Goal: Transaction & Acquisition: Download file/media

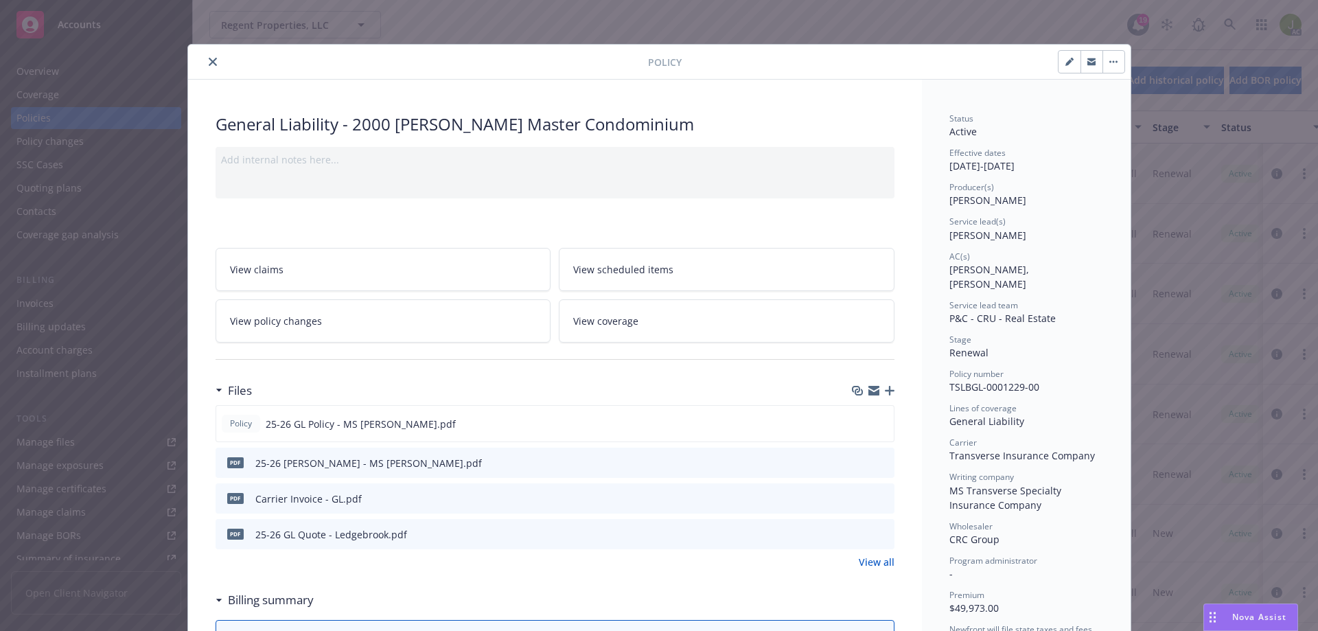
click at [212, 65] on button "close" at bounding box center [213, 62] width 16 height 16
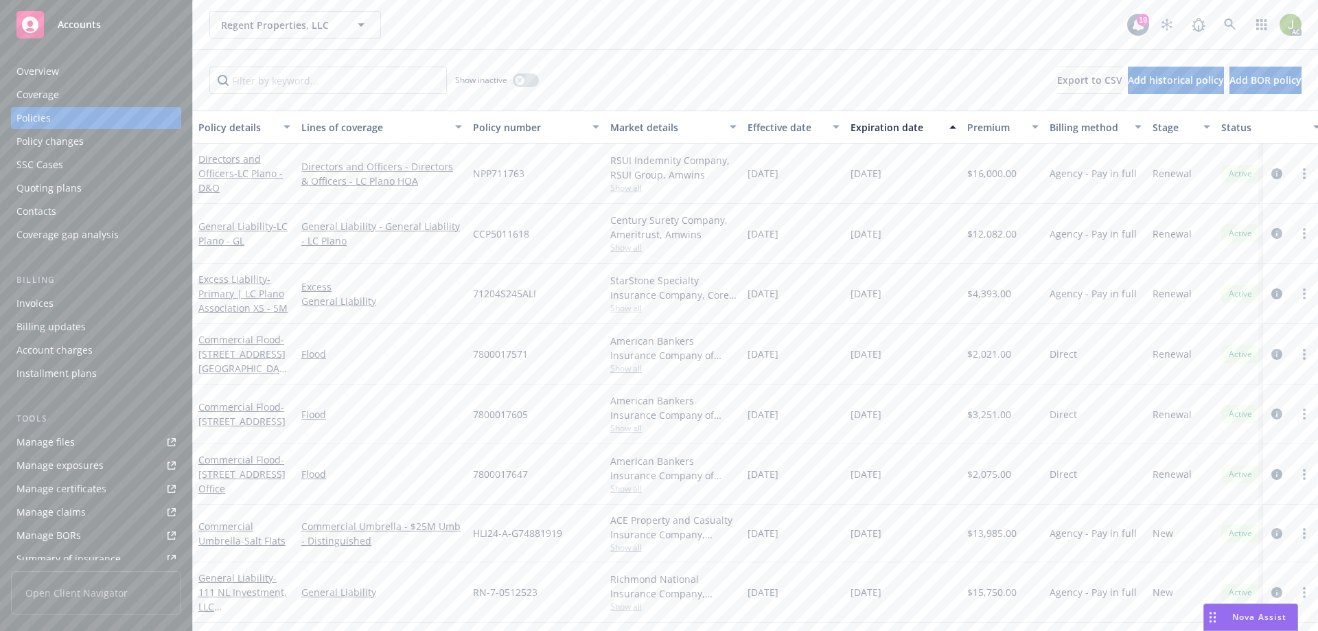
click at [69, 302] on div "Invoices" at bounding box center [95, 303] width 159 height 22
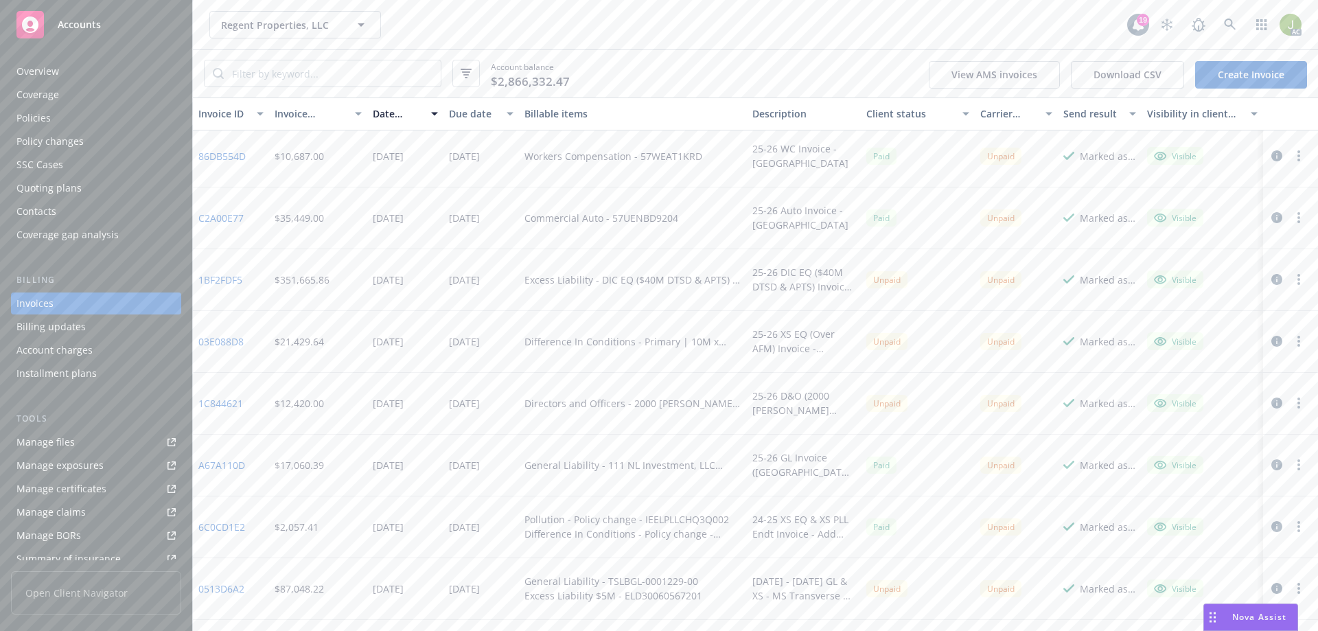
scroll to position [343, 0]
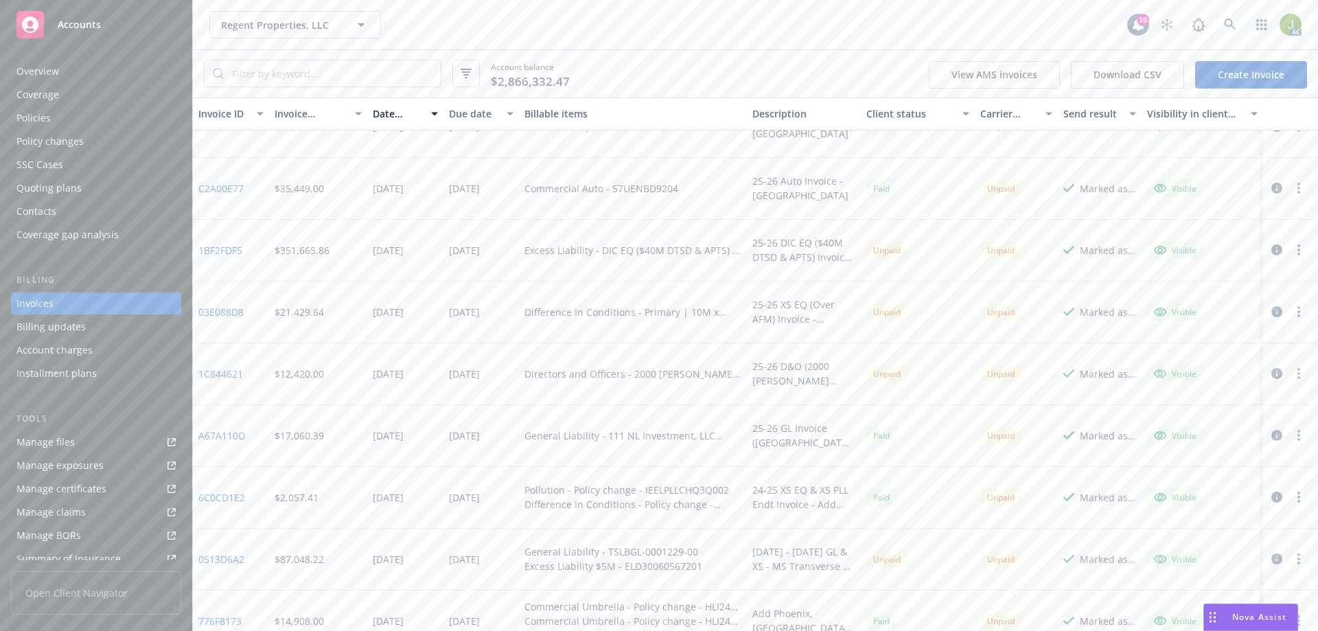
click at [213, 557] on link "0513D6A2" at bounding box center [221, 559] width 46 height 14
click at [220, 555] on link "0513D6A2" at bounding box center [221, 559] width 46 height 14
click at [1271, 558] on icon "button" at bounding box center [1276, 558] width 11 height 11
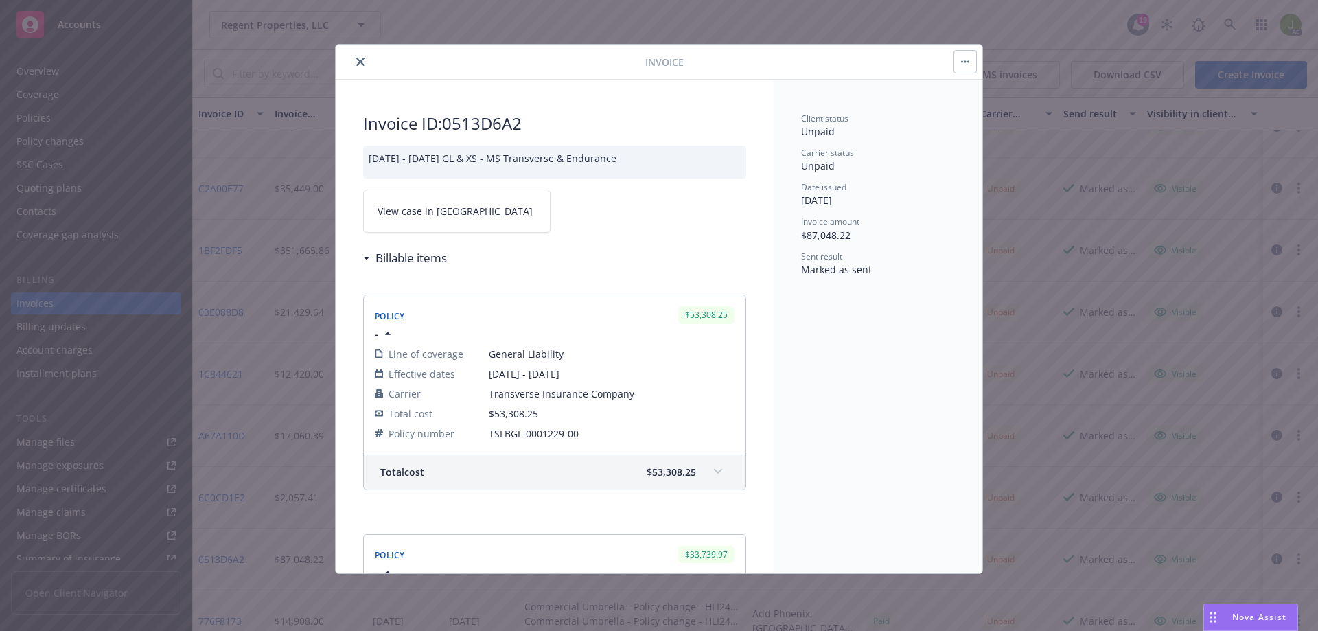
click at [482, 231] on link "View case in SSC" at bounding box center [456, 210] width 187 height 43
click at [362, 56] on button "close" at bounding box center [360, 62] width 16 height 16
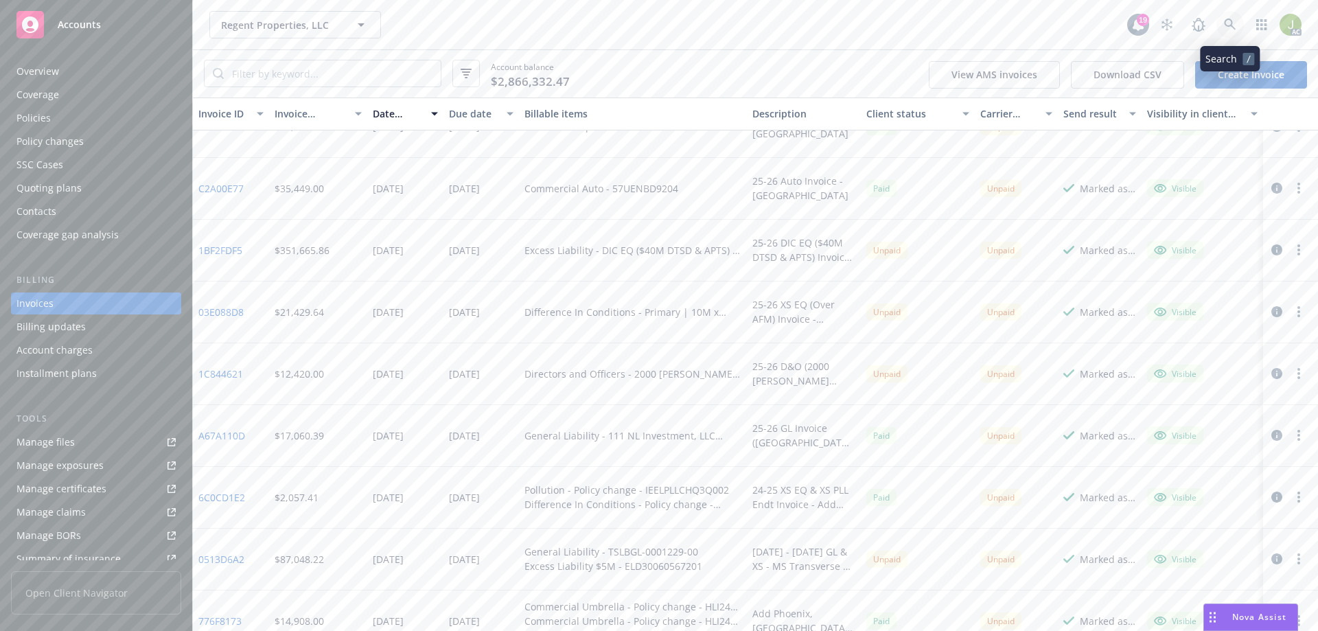
click at [1227, 24] on icon at bounding box center [1230, 25] width 12 height 12
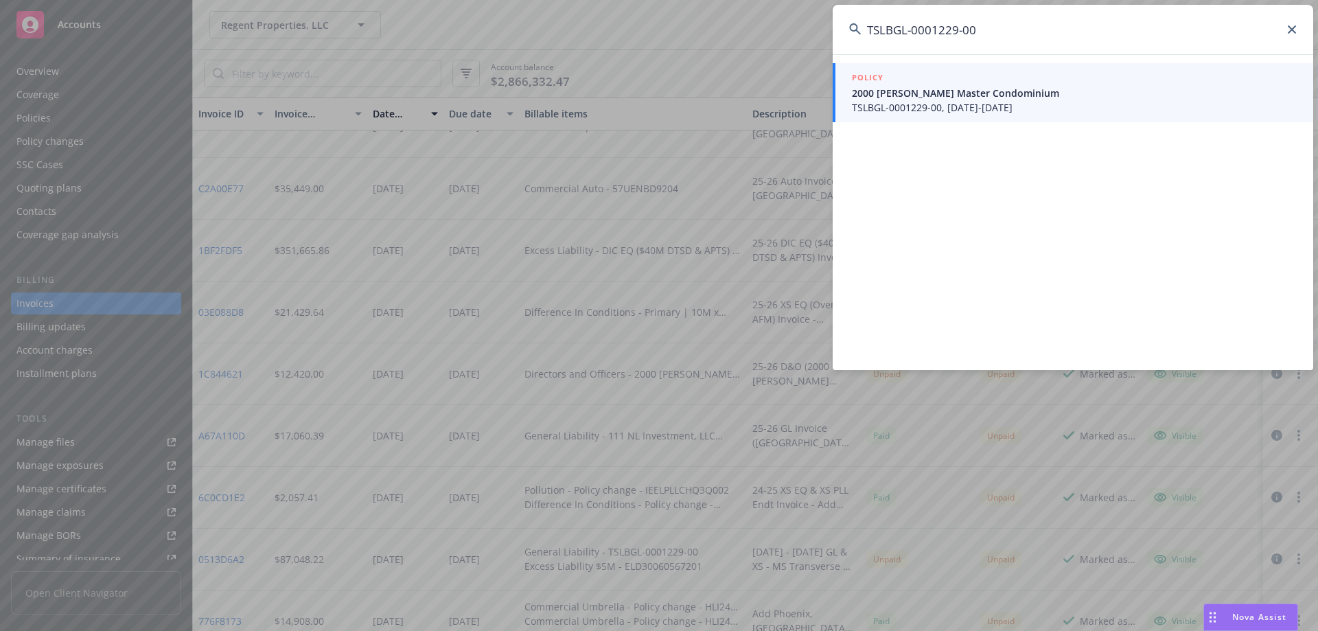
type input "TSLBGL-0001229-00"
click at [905, 99] on span "2000 Ross Master Condominium" at bounding box center [1074, 93] width 445 height 14
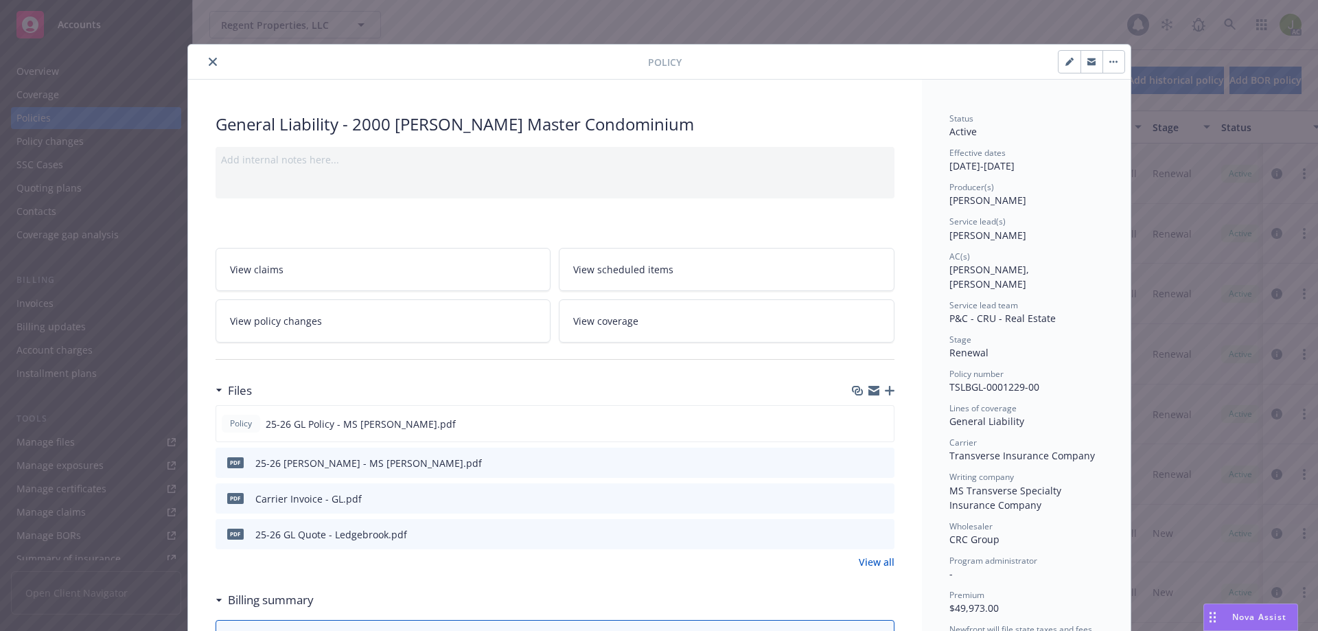
scroll to position [41, 0]
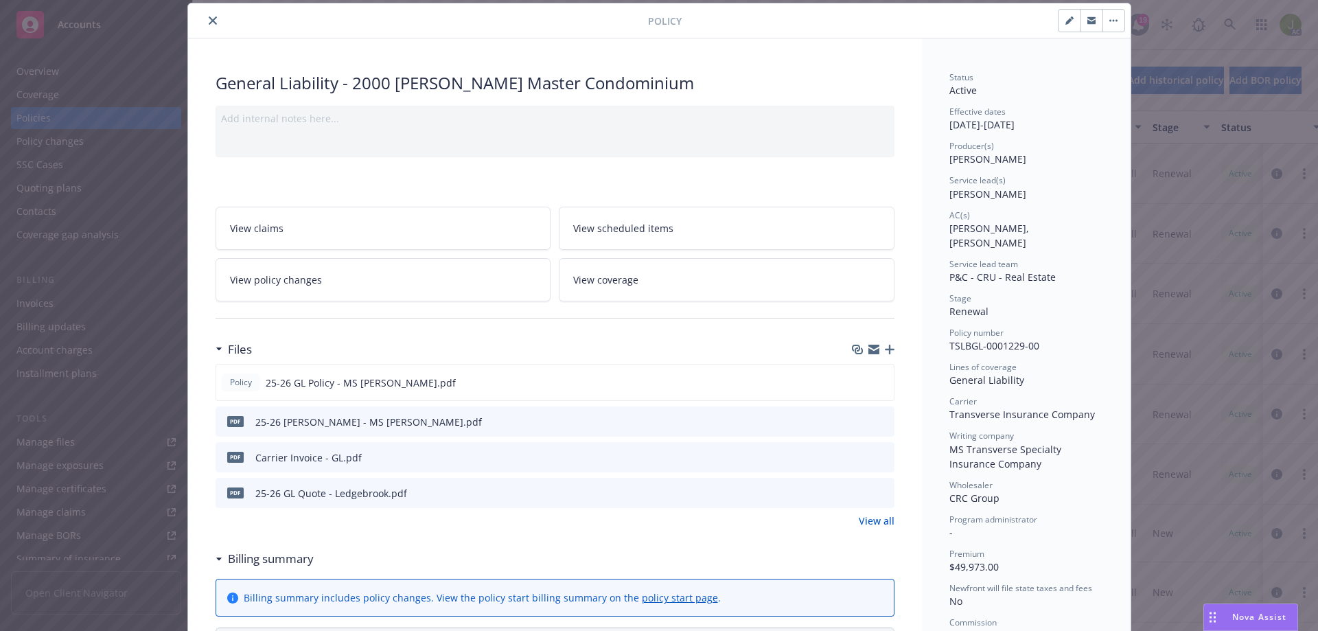
click at [876, 457] on icon "preview file" at bounding box center [881, 457] width 12 height 10
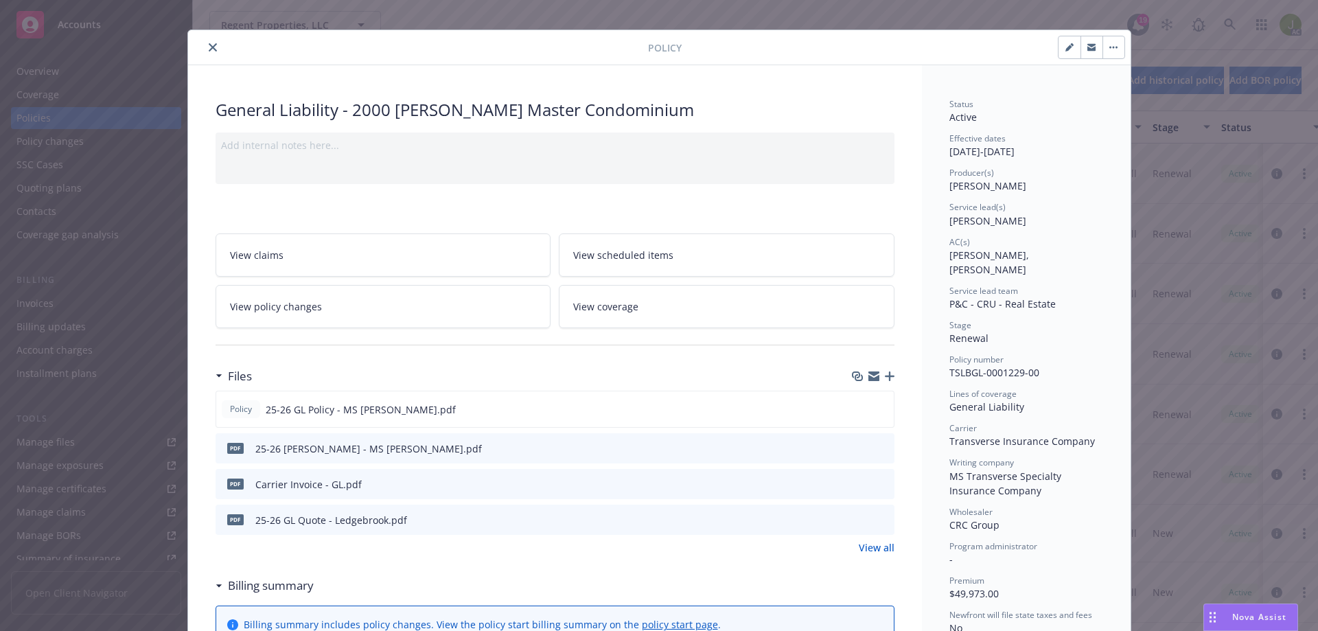
scroll to position [0, 0]
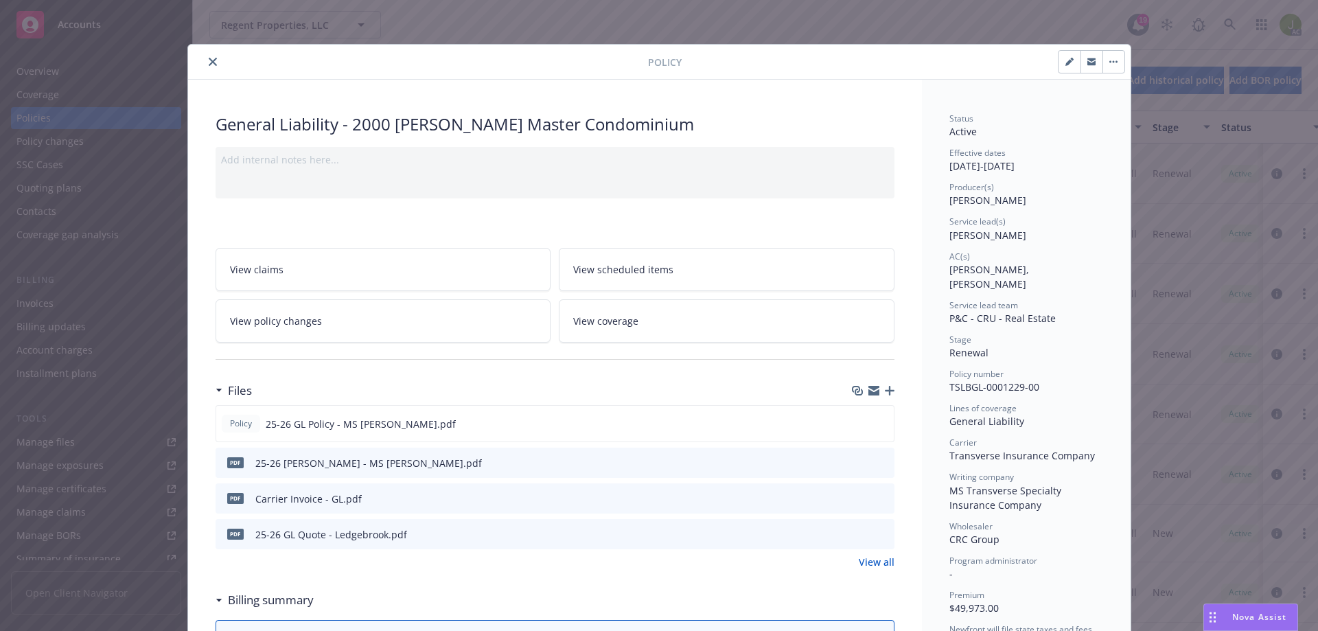
click at [205, 62] on button "close" at bounding box center [213, 62] width 16 height 16
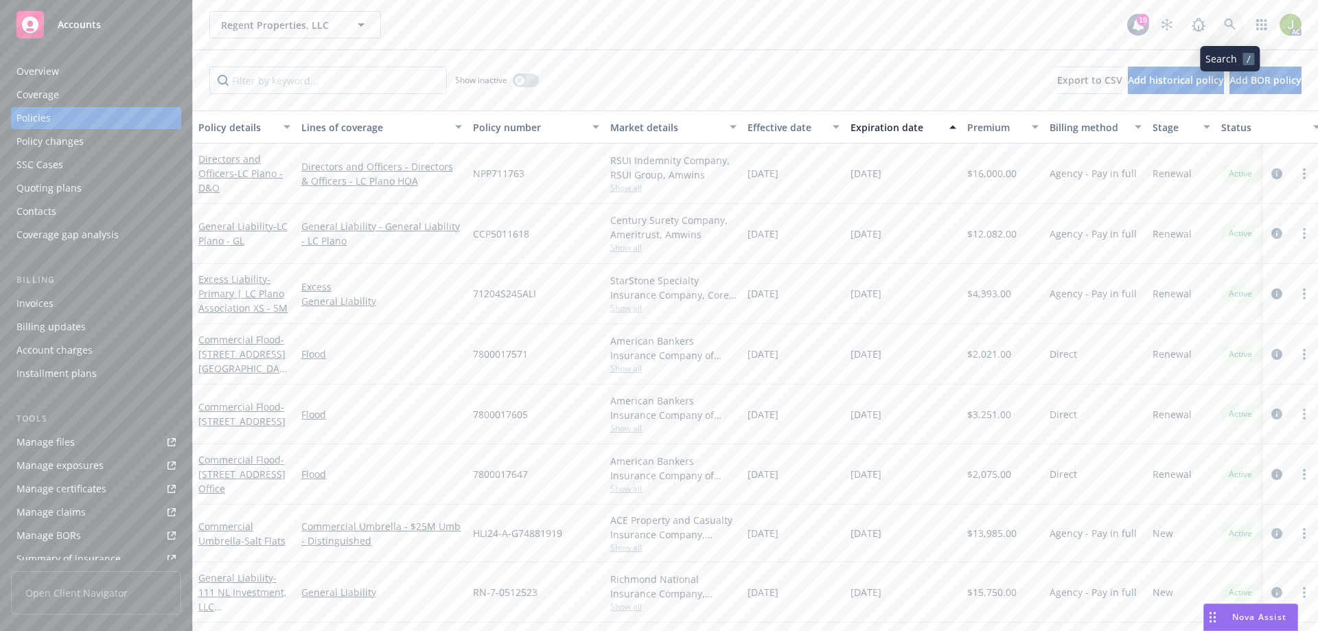
click at [1234, 27] on icon at bounding box center [1230, 25] width 12 height 12
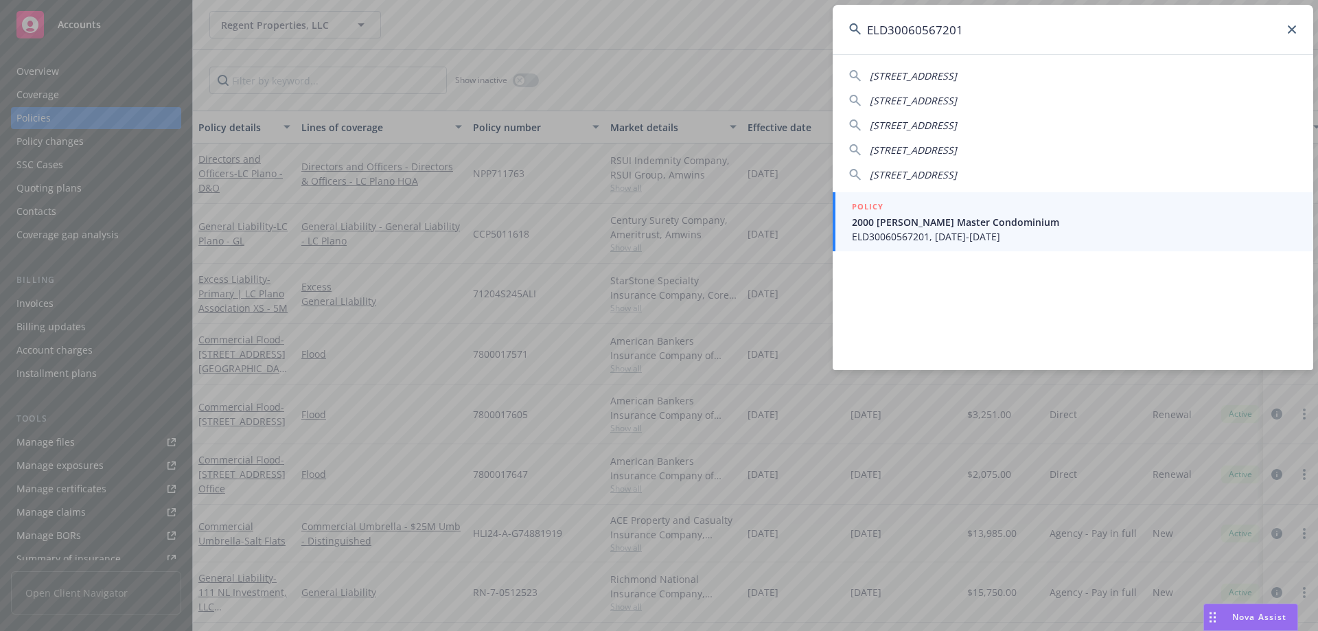
type input "ELD30060567201"
click at [976, 206] on div "POLICY" at bounding box center [1074, 207] width 445 height 15
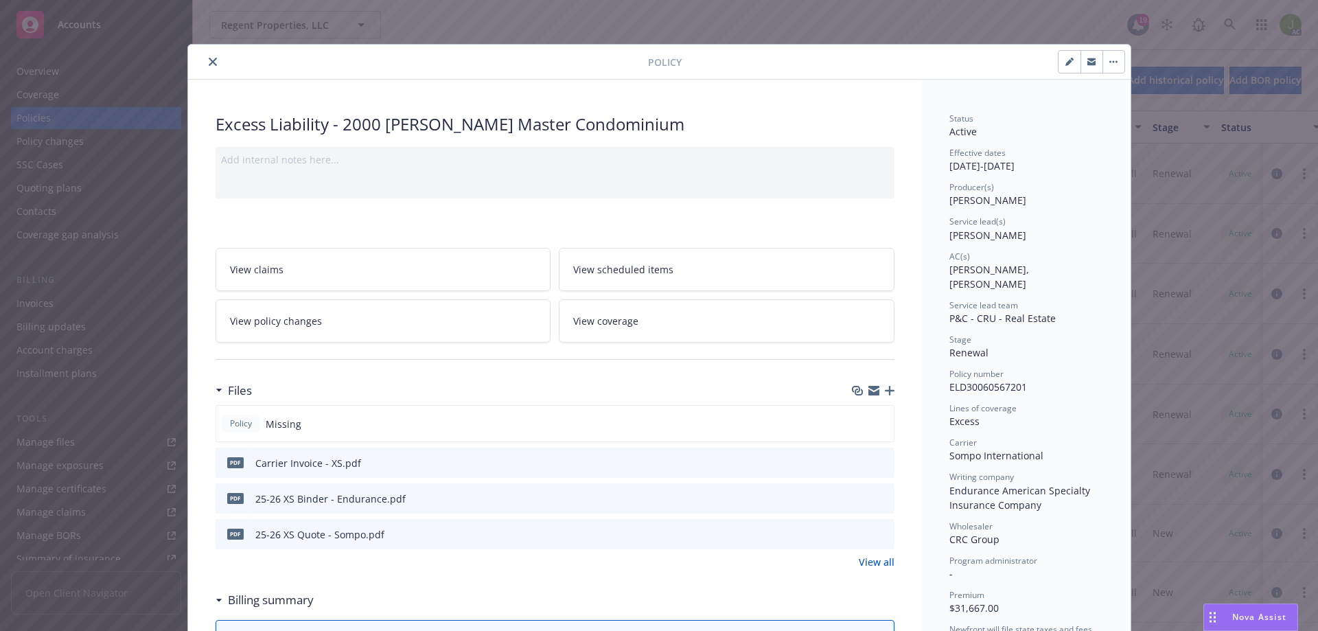
click at [877, 465] on icon "preview file" at bounding box center [881, 462] width 12 height 10
click at [210, 60] on icon "close" at bounding box center [213, 62] width 8 height 8
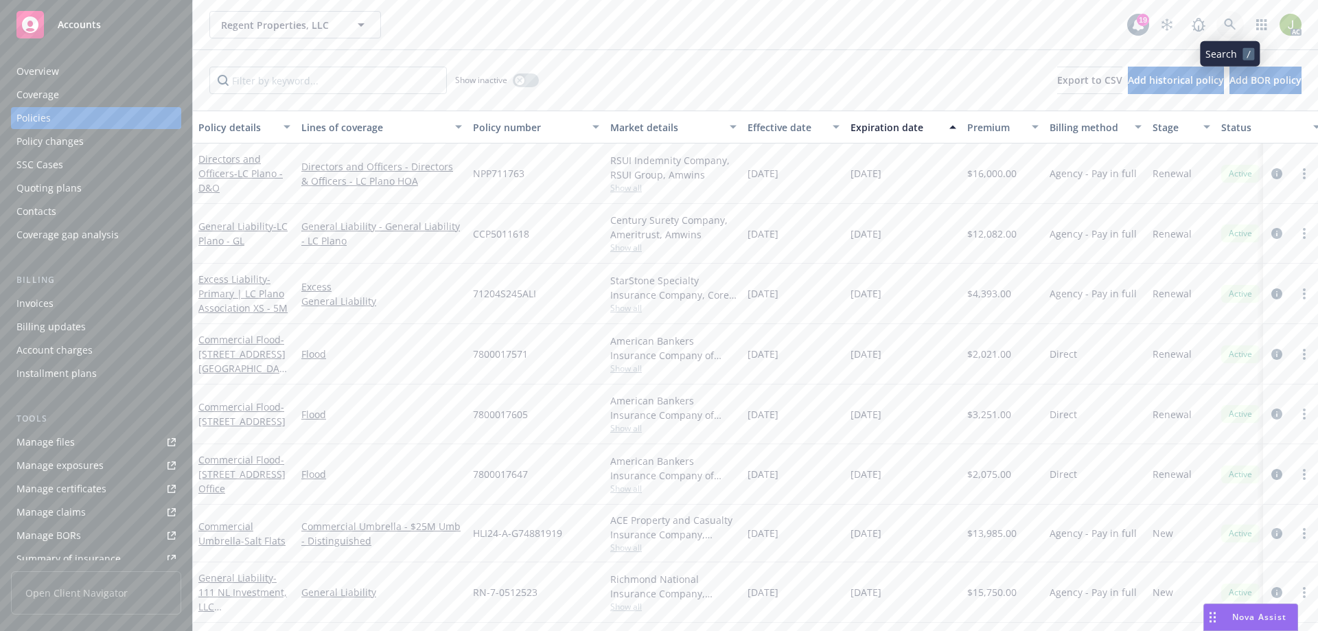
click at [1223, 21] on link at bounding box center [1229, 24] width 27 height 27
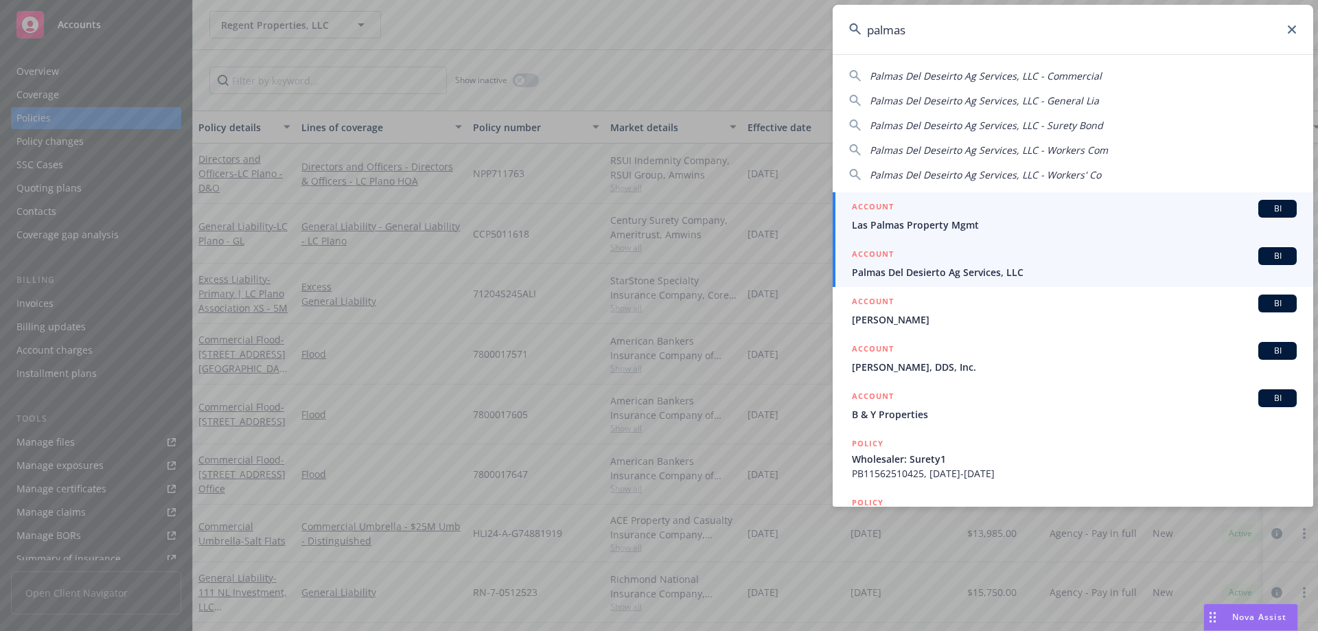
type input "palmas"
click at [941, 257] on div "ACCOUNT BI" at bounding box center [1074, 256] width 445 height 18
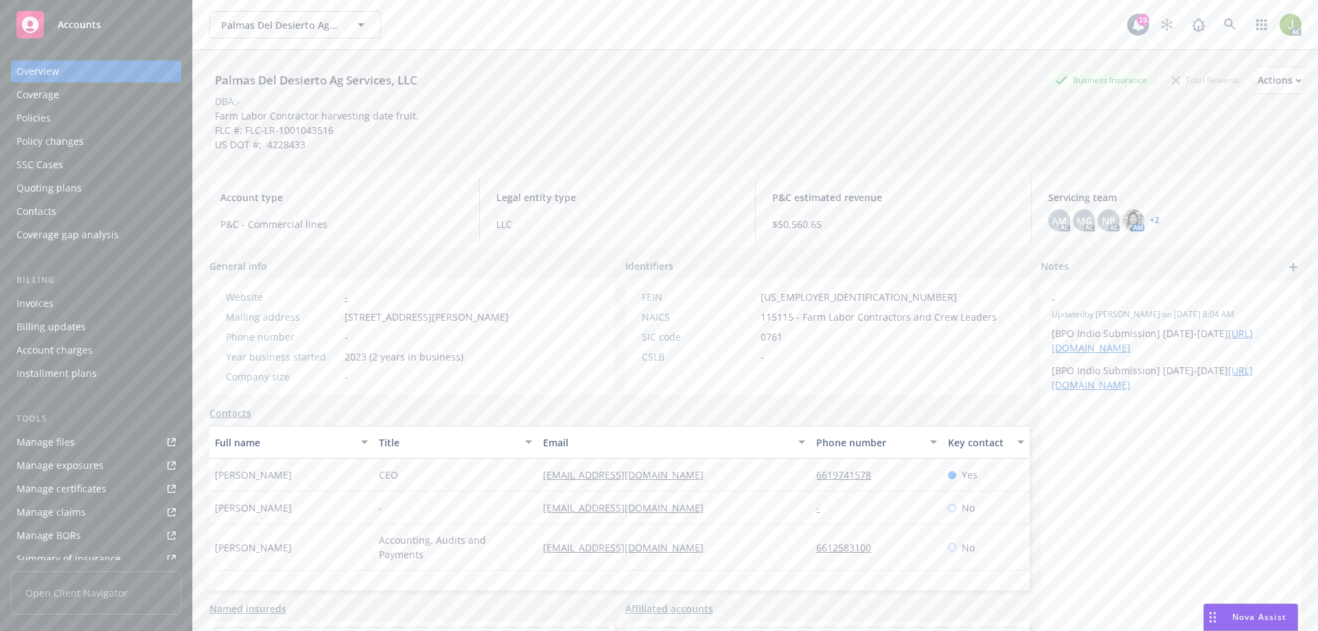
click at [78, 305] on div "Invoices" at bounding box center [95, 303] width 159 height 22
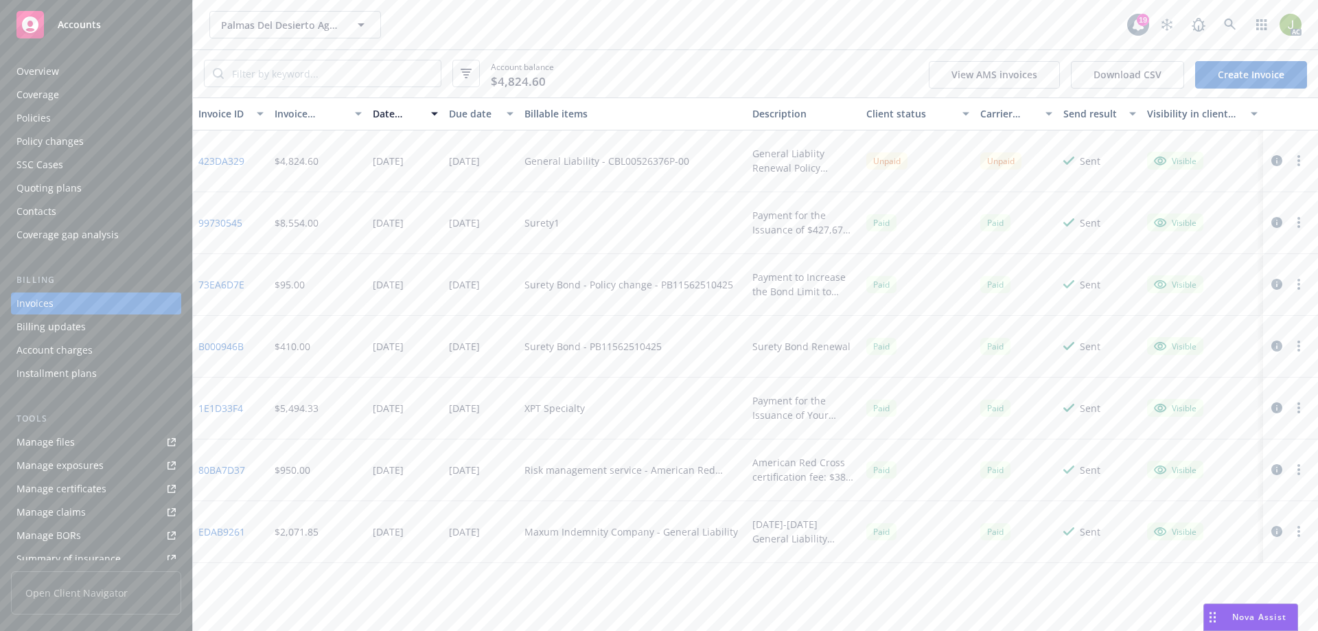
click at [227, 161] on link "423DA329" at bounding box center [221, 161] width 46 height 14
click at [1241, 22] on link at bounding box center [1229, 24] width 27 height 27
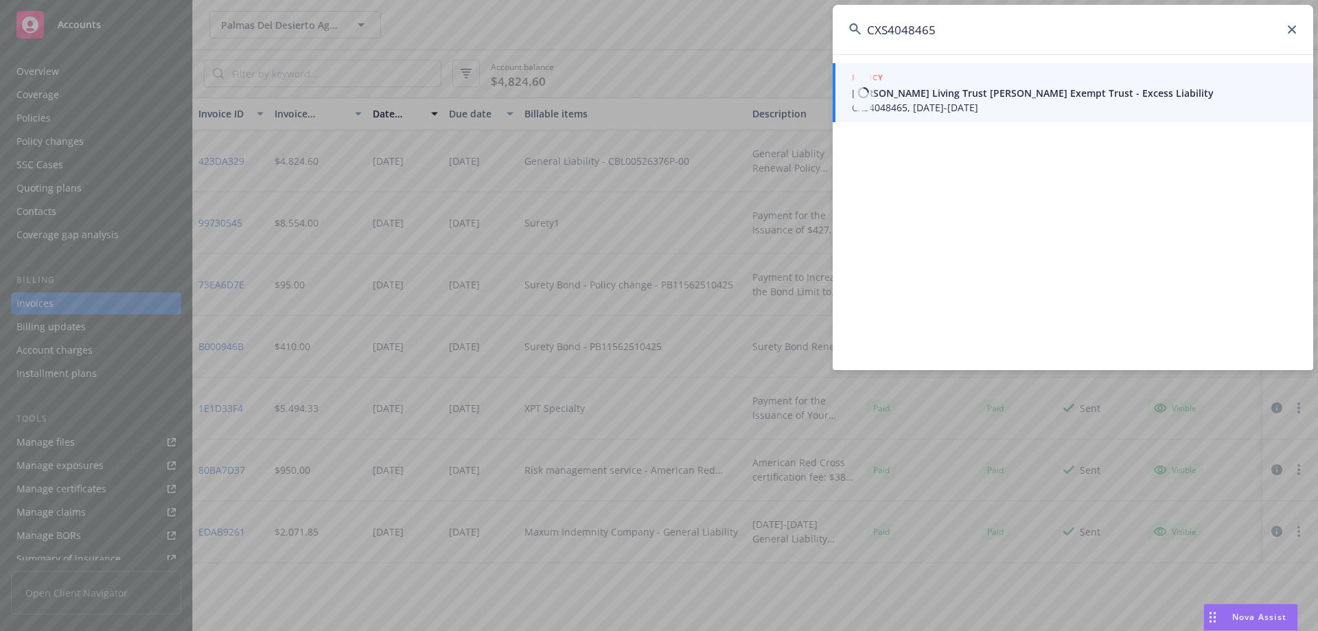
type input "CXS4048465"
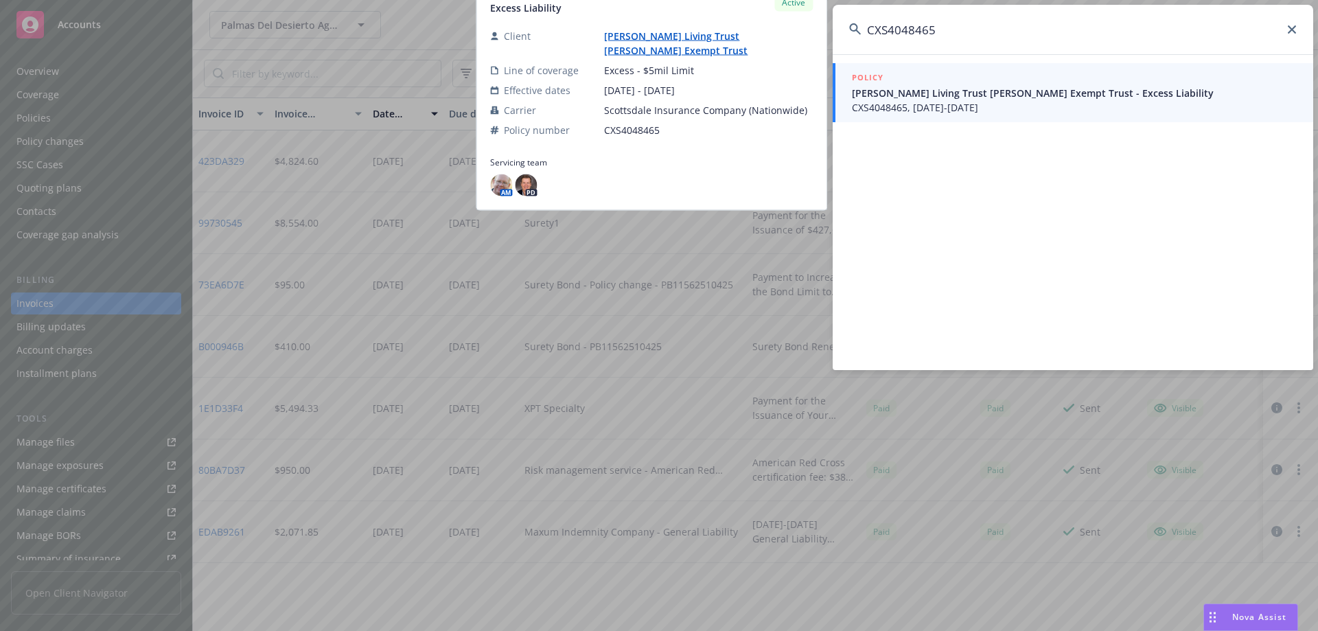
click at [947, 104] on span "CXS4048465, 03/27/2025-03/27/2026" at bounding box center [1074, 107] width 445 height 14
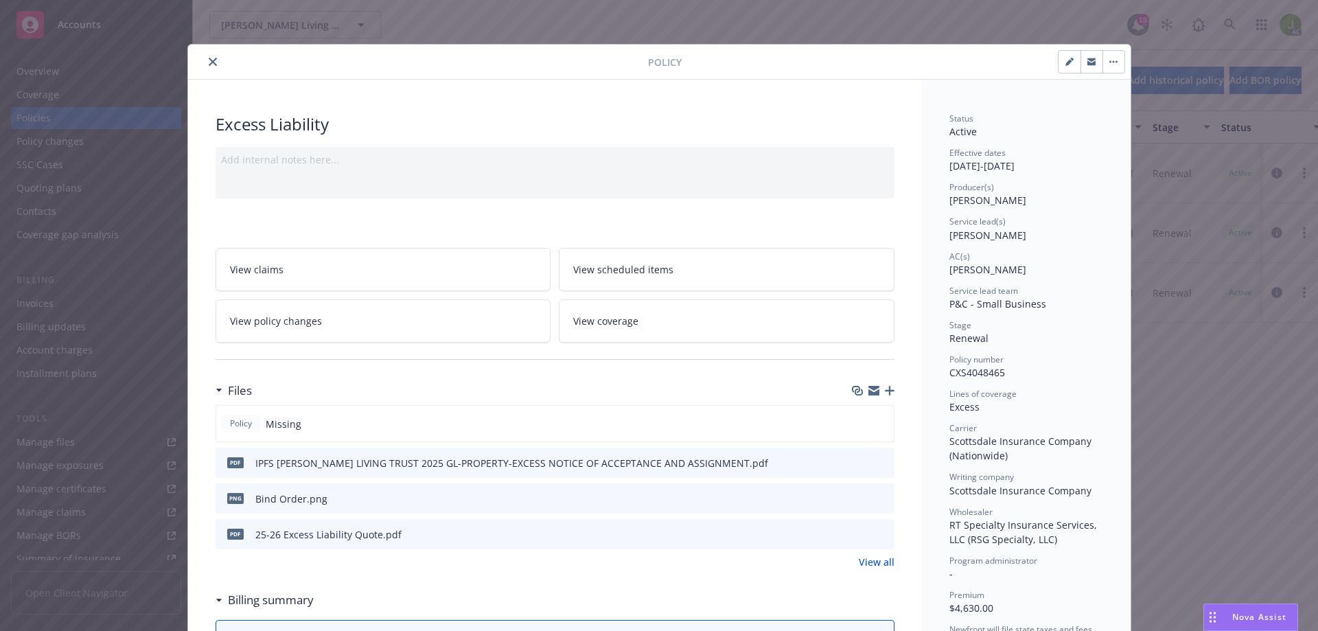
click at [211, 65] on button "close" at bounding box center [213, 62] width 16 height 16
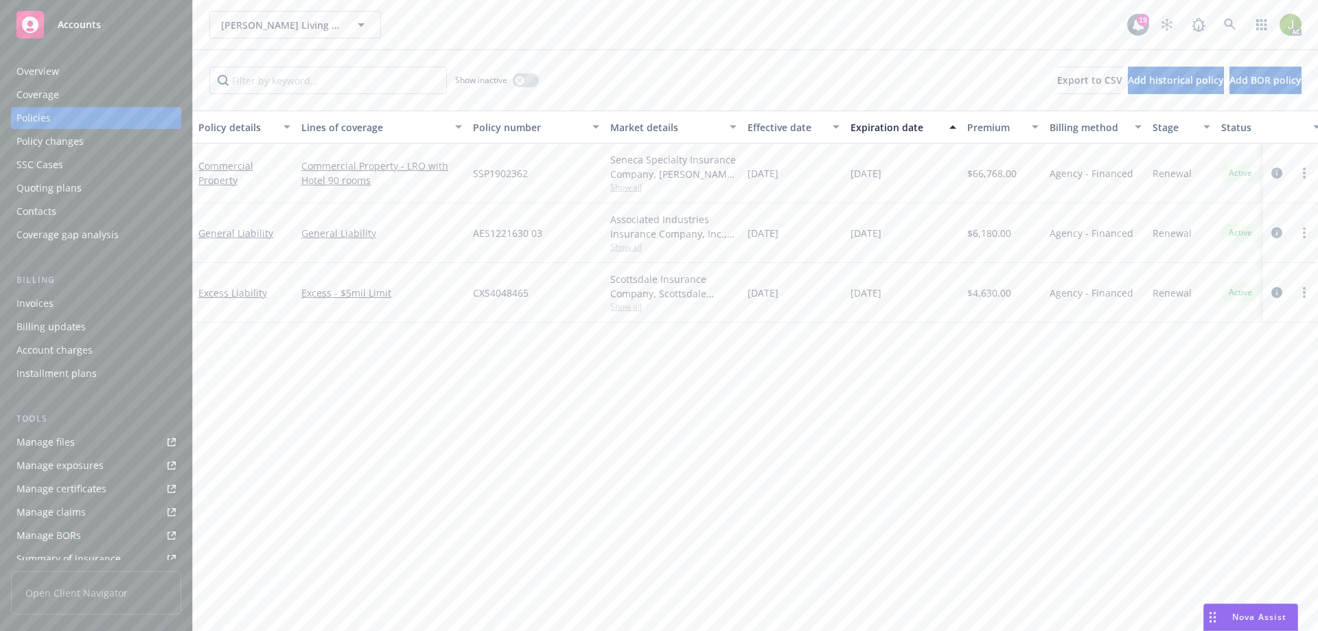
click at [50, 307] on div "Invoices" at bounding box center [34, 303] width 37 height 22
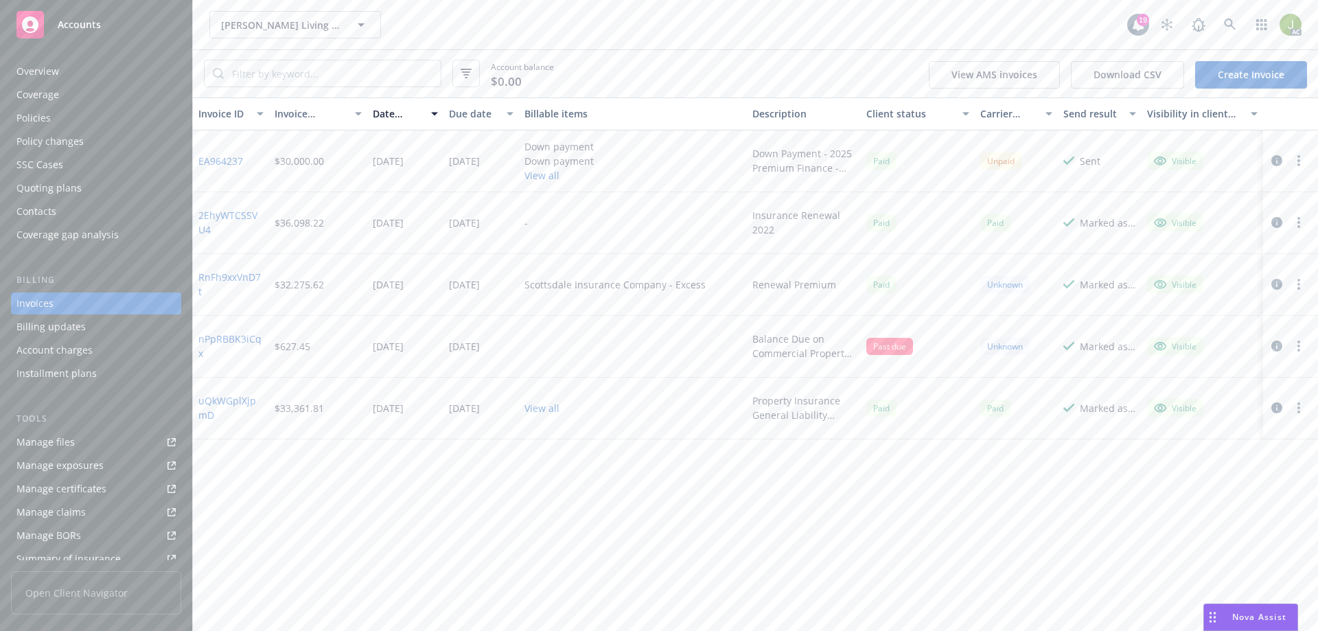
click at [87, 433] on link "Manage files" at bounding box center [96, 442] width 170 height 22
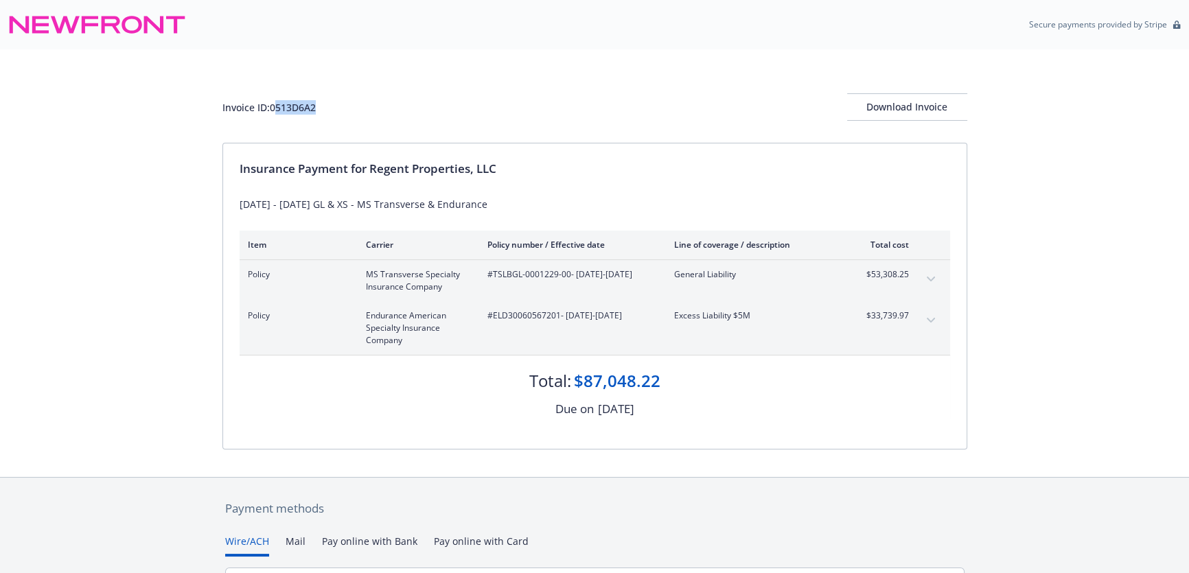
drag, startPoint x: 322, startPoint y: 103, endPoint x: 275, endPoint y: 103, distance: 47.4
click at [275, 103] on div "Invoice ID: 0513D6A2 Download Invoice" at bounding box center [594, 106] width 745 height 27
drag, startPoint x: 272, startPoint y: 105, endPoint x: 316, endPoint y: 107, distance: 44.7
click at [316, 107] on div "Invoice ID: 0513D6A2" at bounding box center [268, 107] width 93 height 14
copy div "0513D6A2"
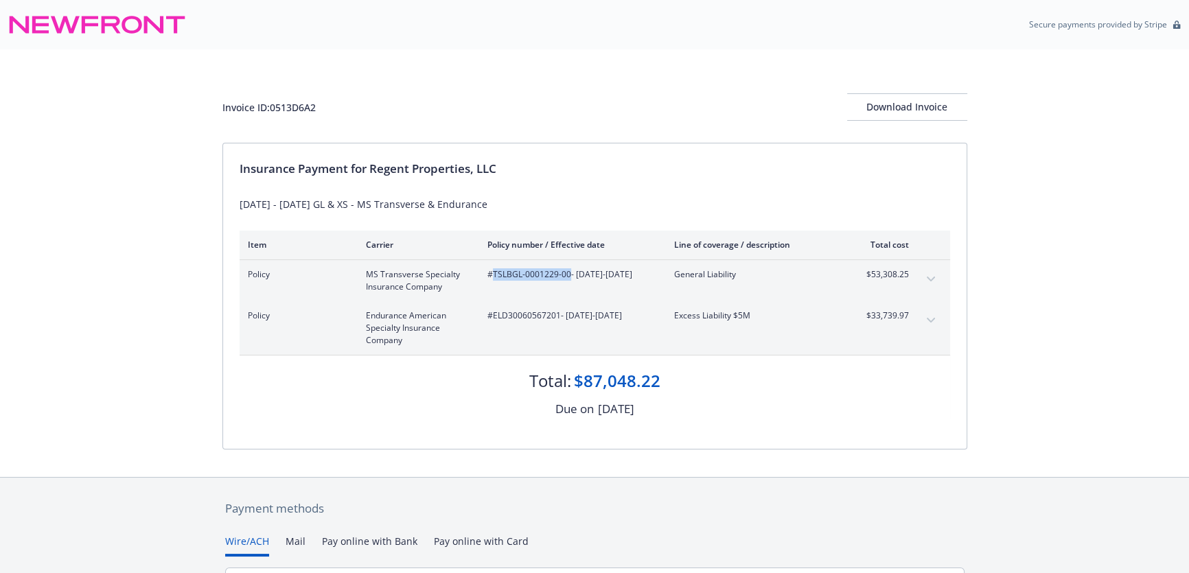
drag, startPoint x: 566, startPoint y: 272, endPoint x: 490, endPoint y: 270, distance: 76.2
click at [490, 270] on span "#TSLBGL-0001229-00 - 07/11/2025-08/01/2026" at bounding box center [569, 274] width 165 height 12
copy span "TSLBGL-0001229-00"
drag, startPoint x: 557, startPoint y: 315, endPoint x: 493, endPoint y: 313, distance: 64.6
click at [493, 313] on span "#ELD30060567201 - 07/11/2025-08/01/2026" at bounding box center [569, 316] width 165 height 12
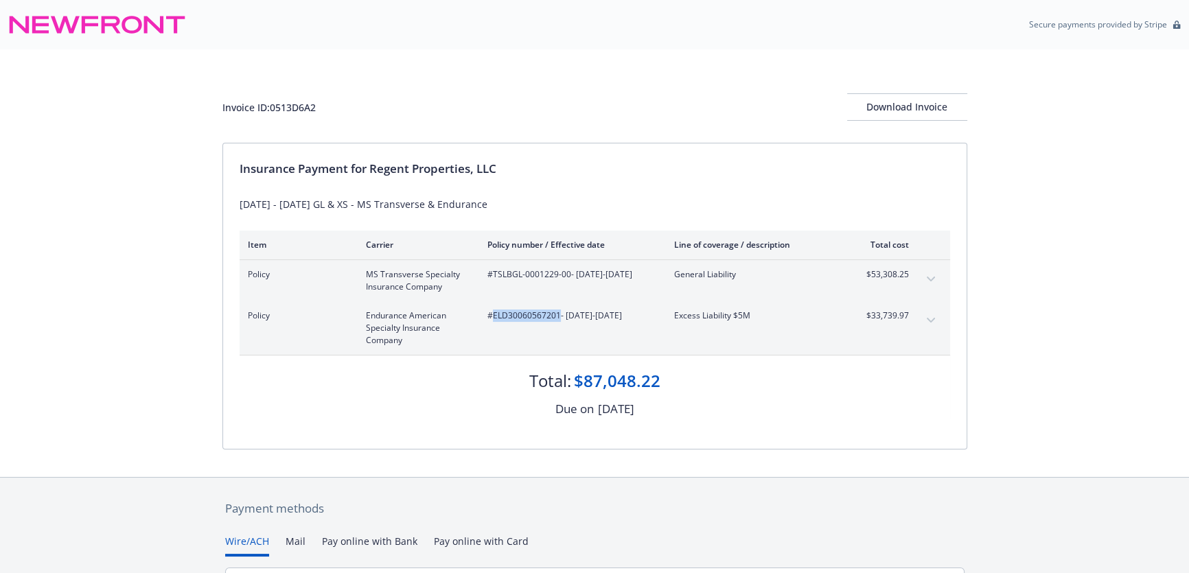
copy span "ELD30060567201"
drag, startPoint x: 330, startPoint y: 110, endPoint x: 273, endPoint y: 111, distance: 57.7
click at [273, 111] on div "Invoice ID: 0513D6A2 Download Invoice" at bounding box center [594, 106] width 745 height 27
drag, startPoint x: 558, startPoint y: 314, endPoint x: 492, endPoint y: 319, distance: 66.1
click at [492, 319] on span "#ELD30060567201 - 07/11/2025-08/01/2026" at bounding box center [569, 316] width 165 height 12
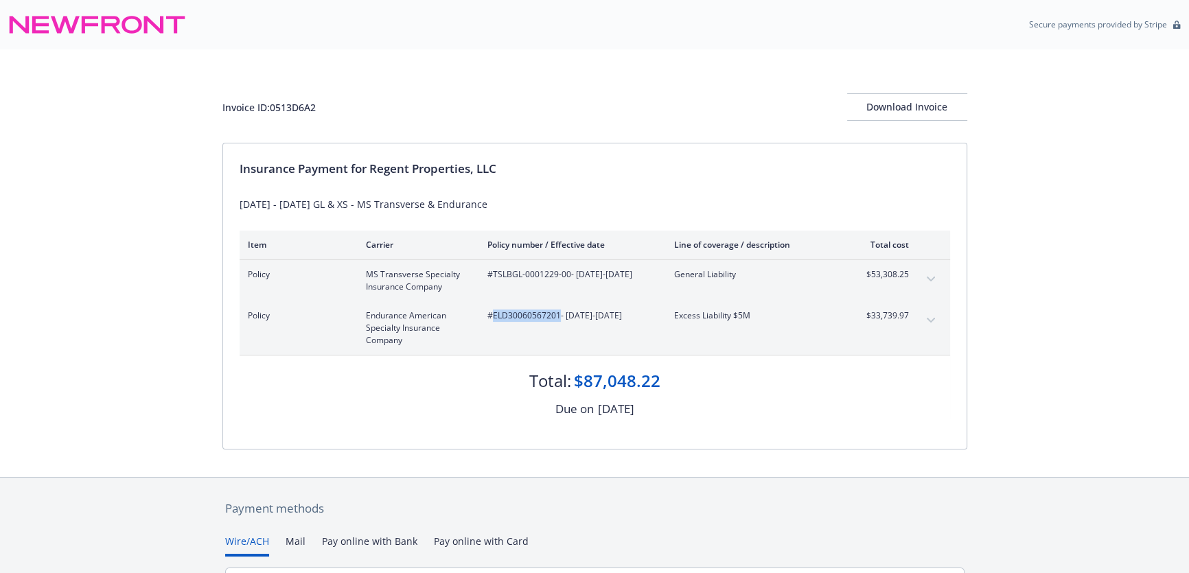
copy span "ELD30060567201"
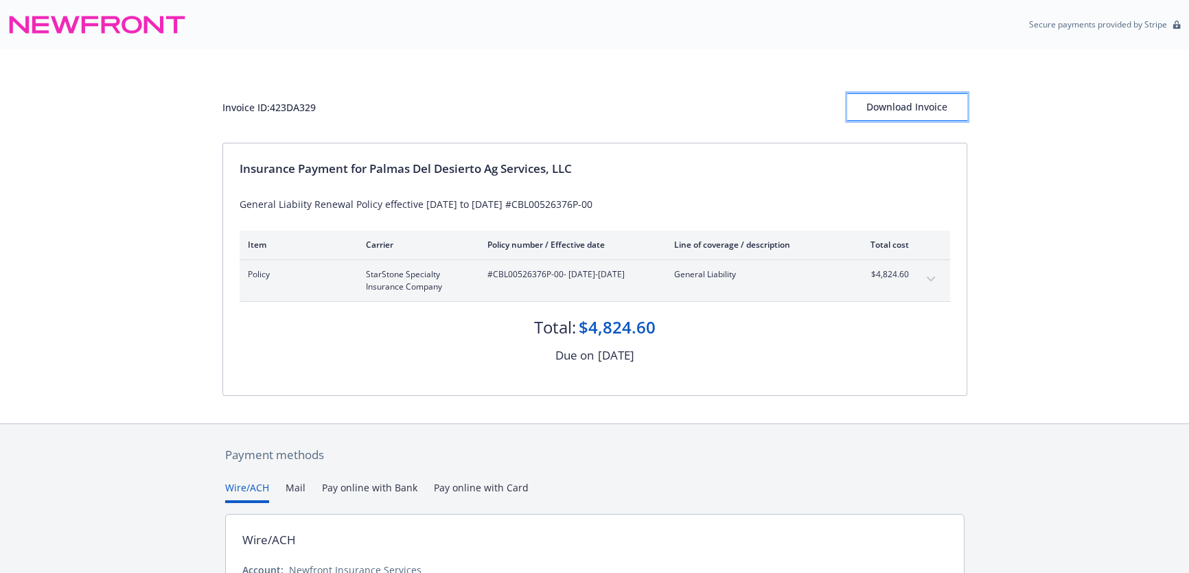
click at [883, 108] on div "Download Invoice" at bounding box center [907, 107] width 120 height 26
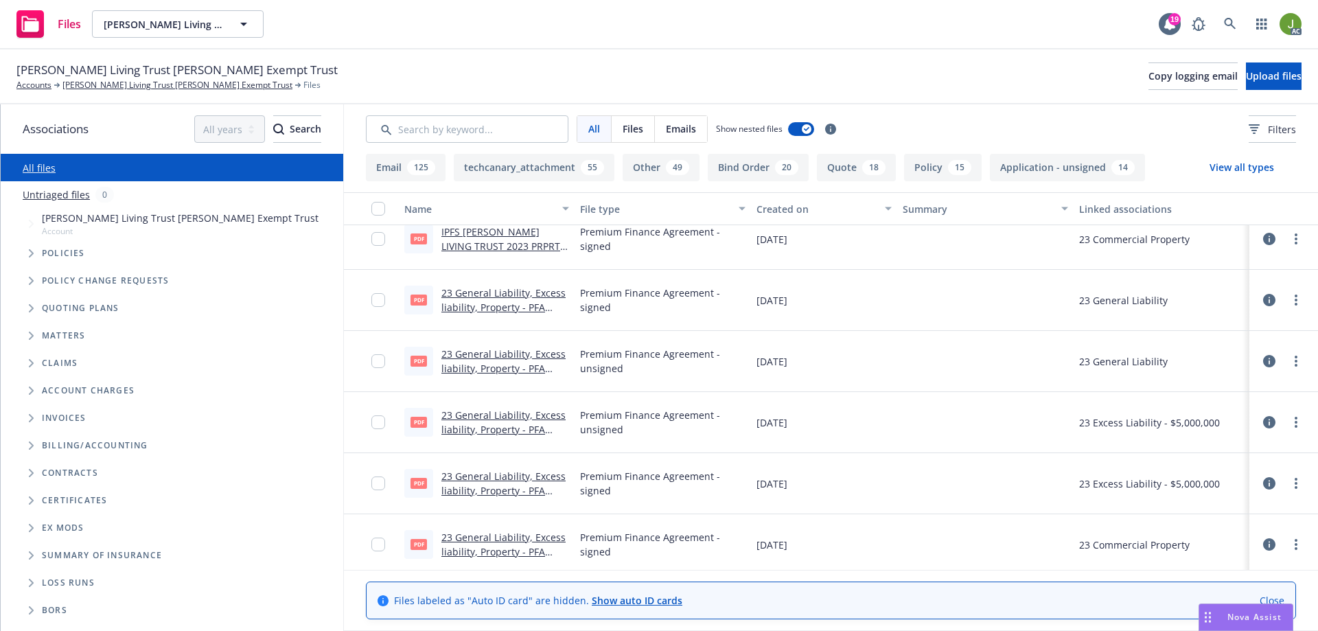
scroll to position [7894, 0]
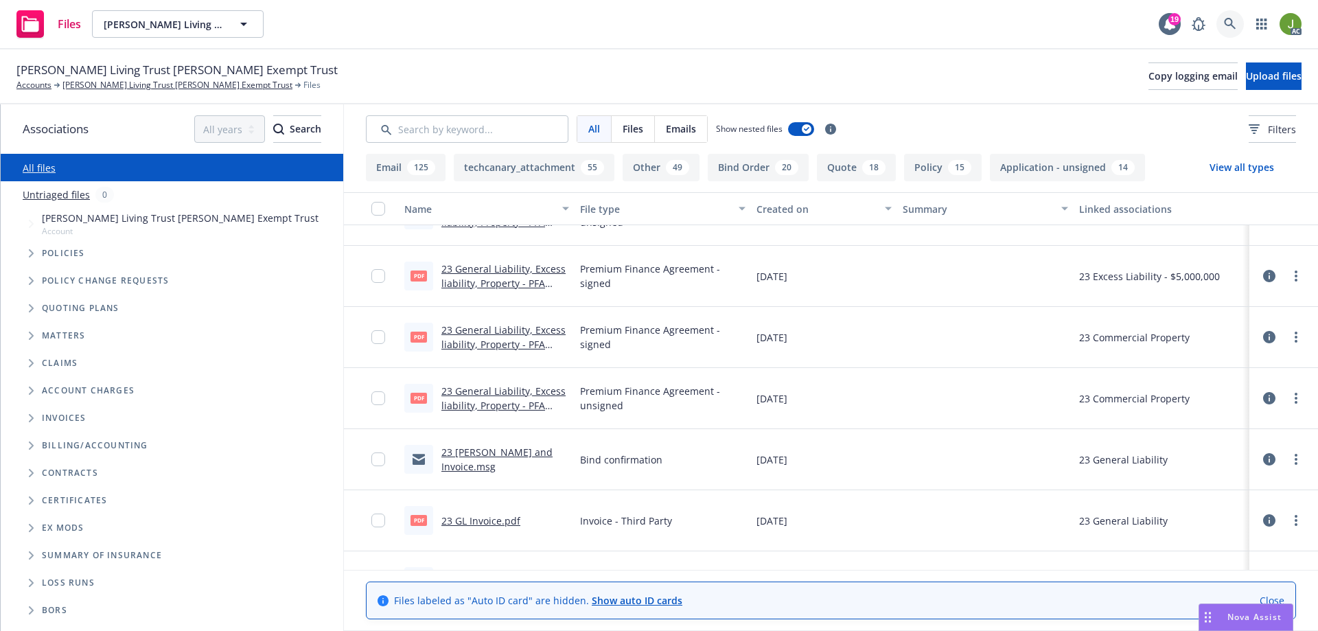
click at [1225, 27] on icon at bounding box center [1230, 24] width 12 height 12
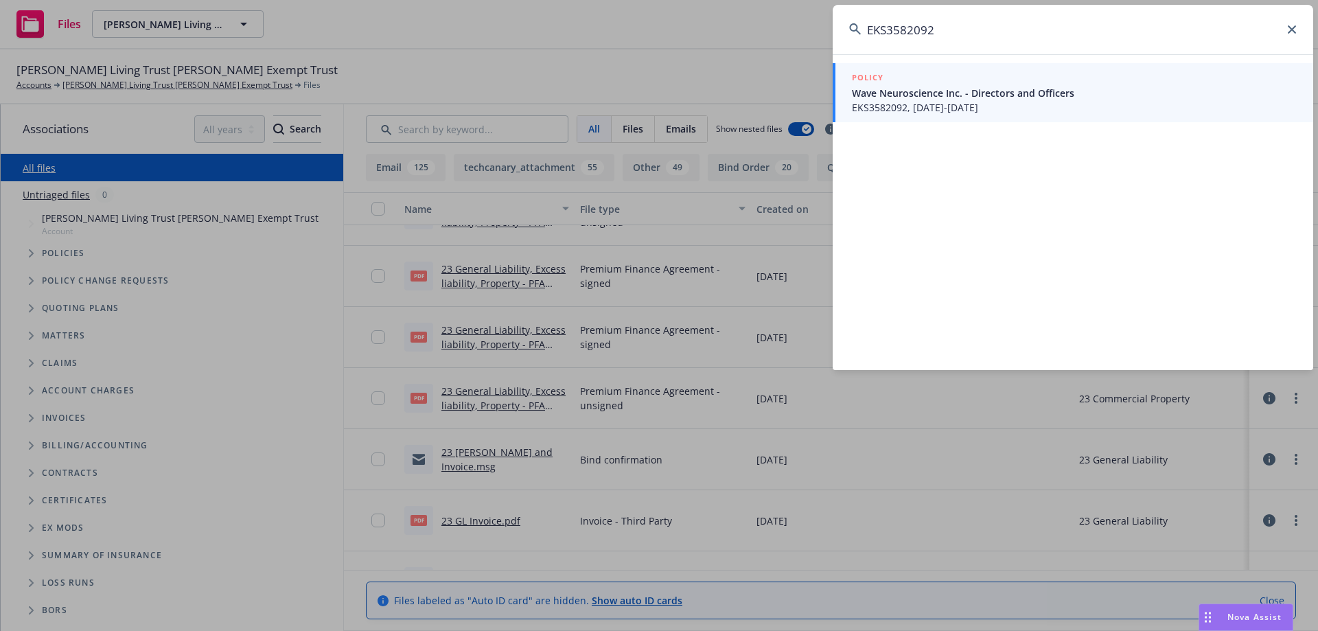
type input "EKS3582092"
click at [906, 109] on span "EKS3582092, 07/12/2025-07/12/2026" at bounding box center [1074, 107] width 445 height 14
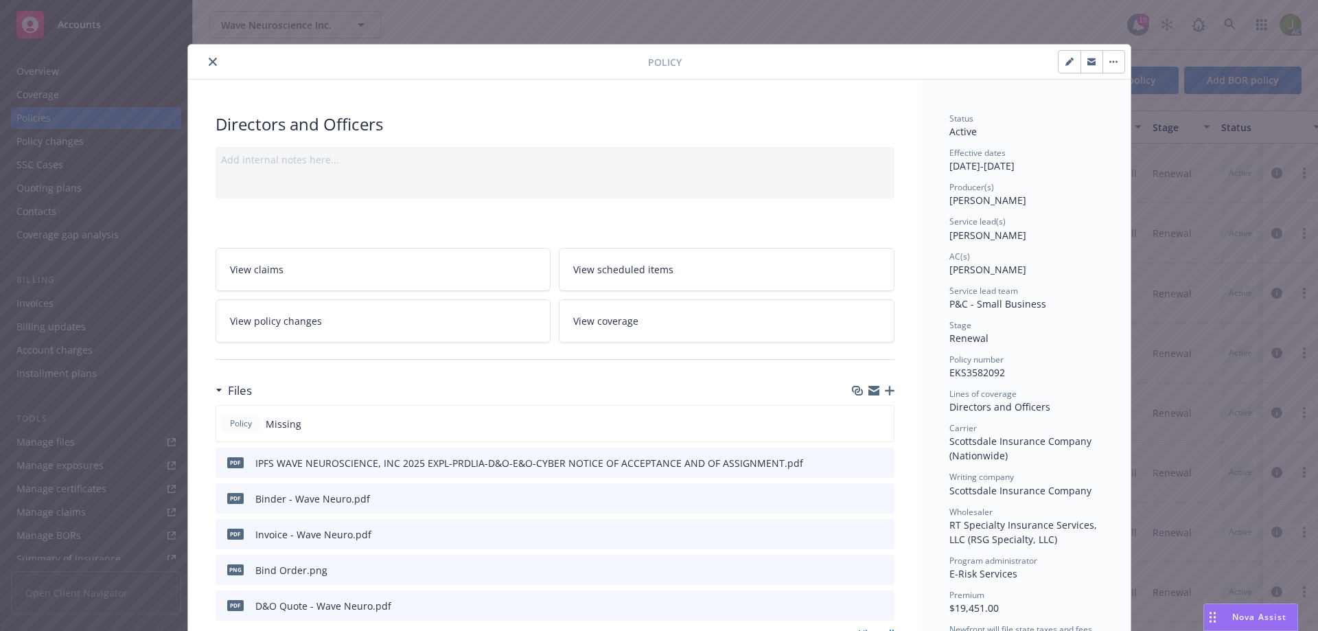
scroll to position [69, 0]
